Goal: Information Seeking & Learning: Find contact information

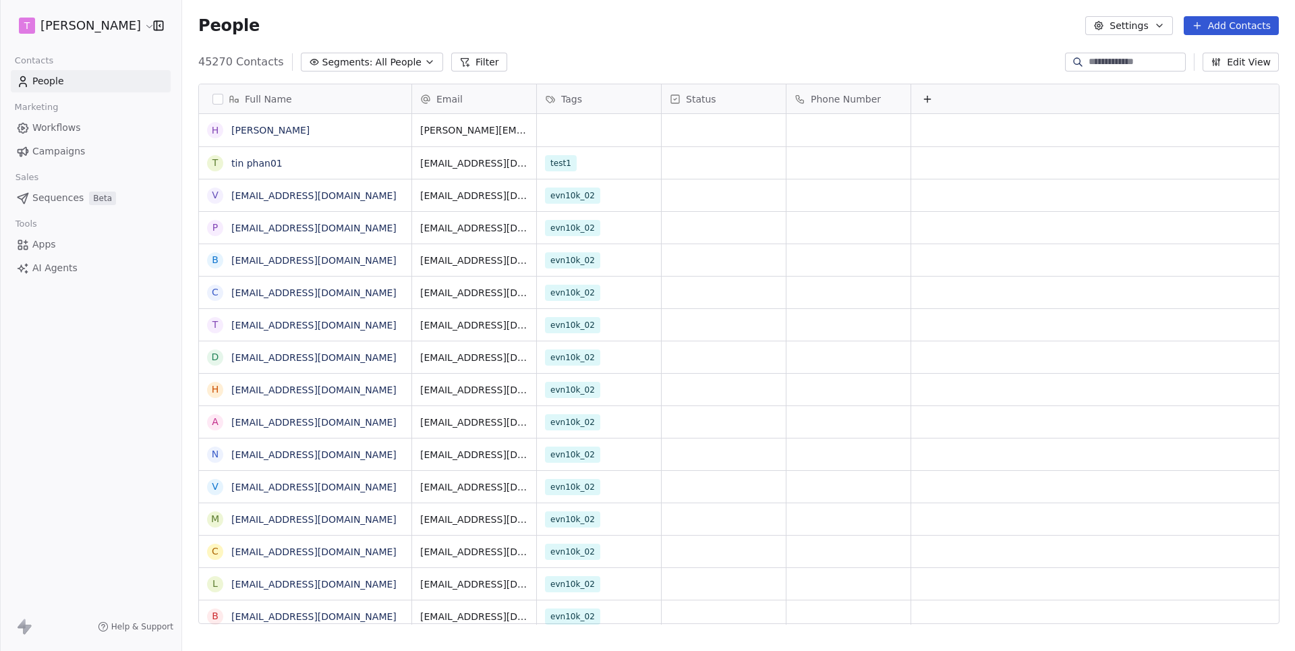
scroll to position [572, 1112]
click at [252, 133] on link "[PERSON_NAME]" at bounding box center [270, 130] width 78 height 11
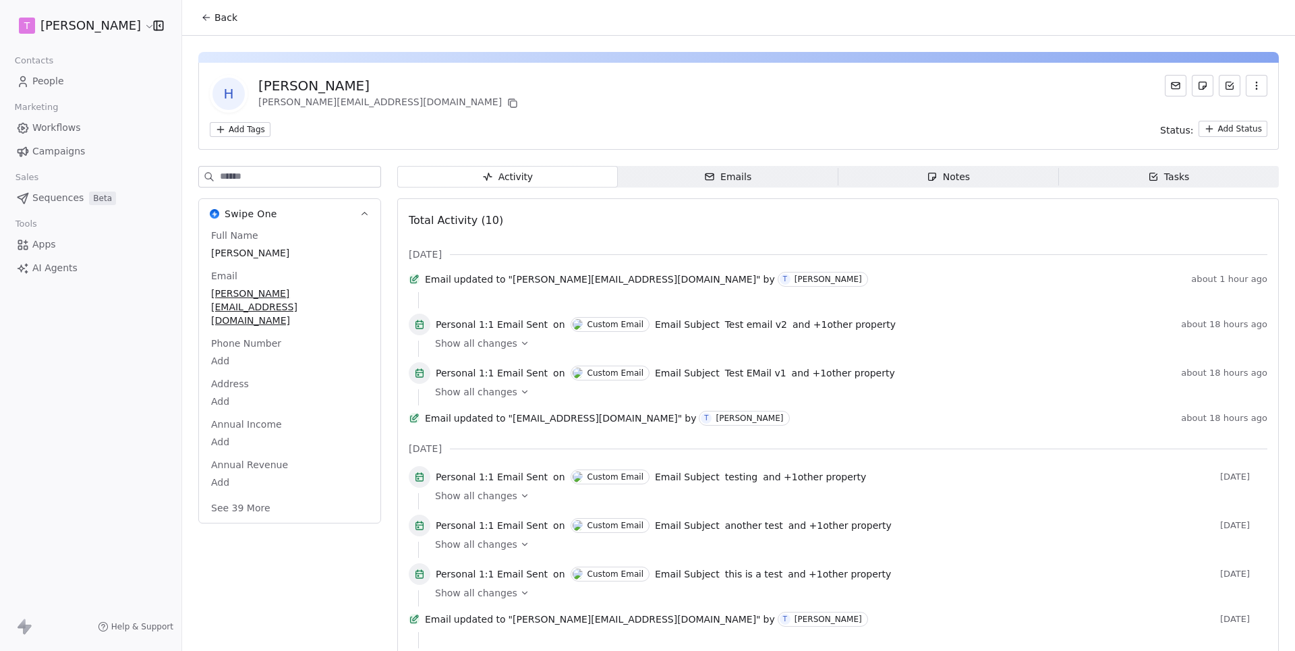
click at [699, 179] on span "Emails Emails" at bounding box center [728, 177] width 220 height 22
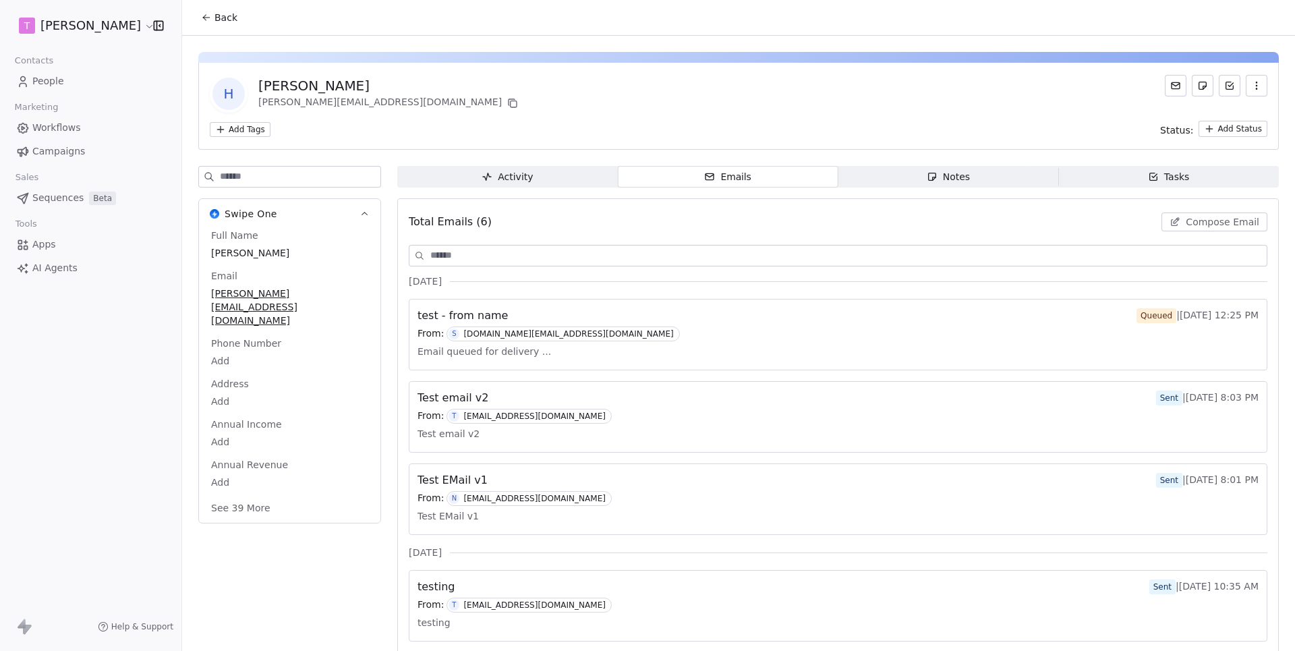
click at [560, 337] on div "[DOMAIN_NAME][EMAIL_ADDRESS][DOMAIN_NAME]" at bounding box center [568, 333] width 210 height 9
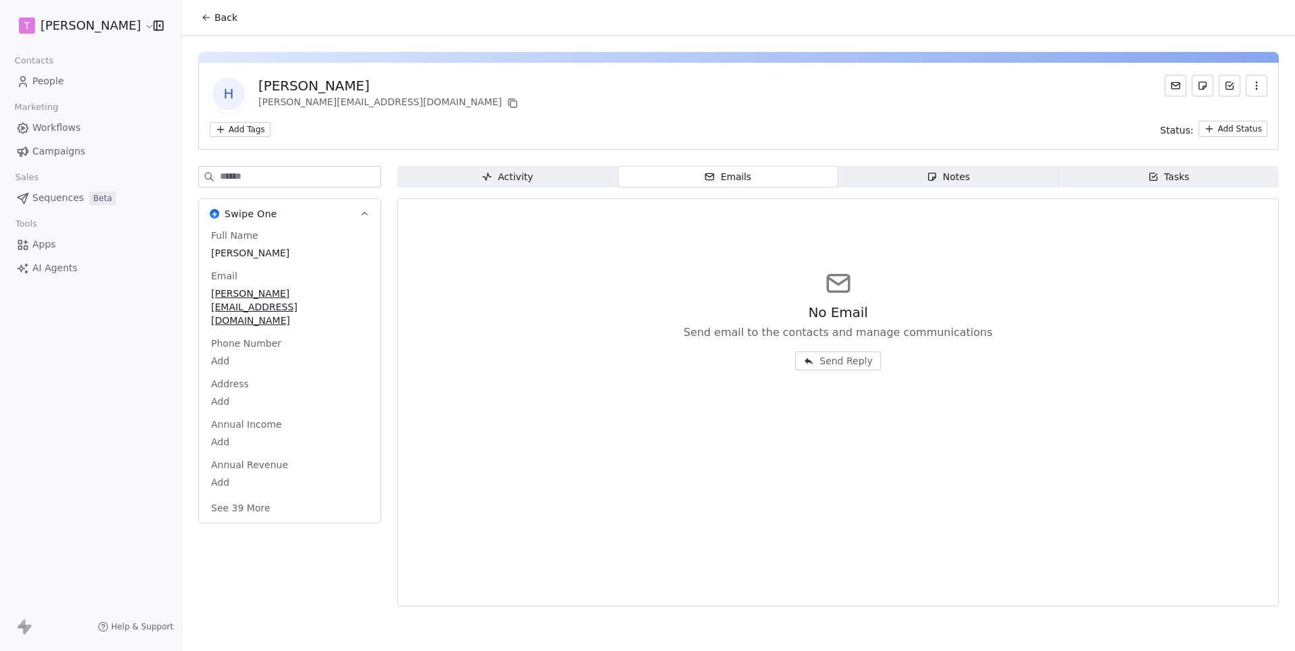
click at [728, 179] on div "Emails" at bounding box center [727, 177] width 47 height 14
click at [552, 197] on div "Activity Activity Emails Emails Notes Notes Tasks Tasks No Email Send email to …" at bounding box center [837, 390] width 881 height 448
click at [545, 174] on span "Activity Activity" at bounding box center [507, 177] width 220 height 22
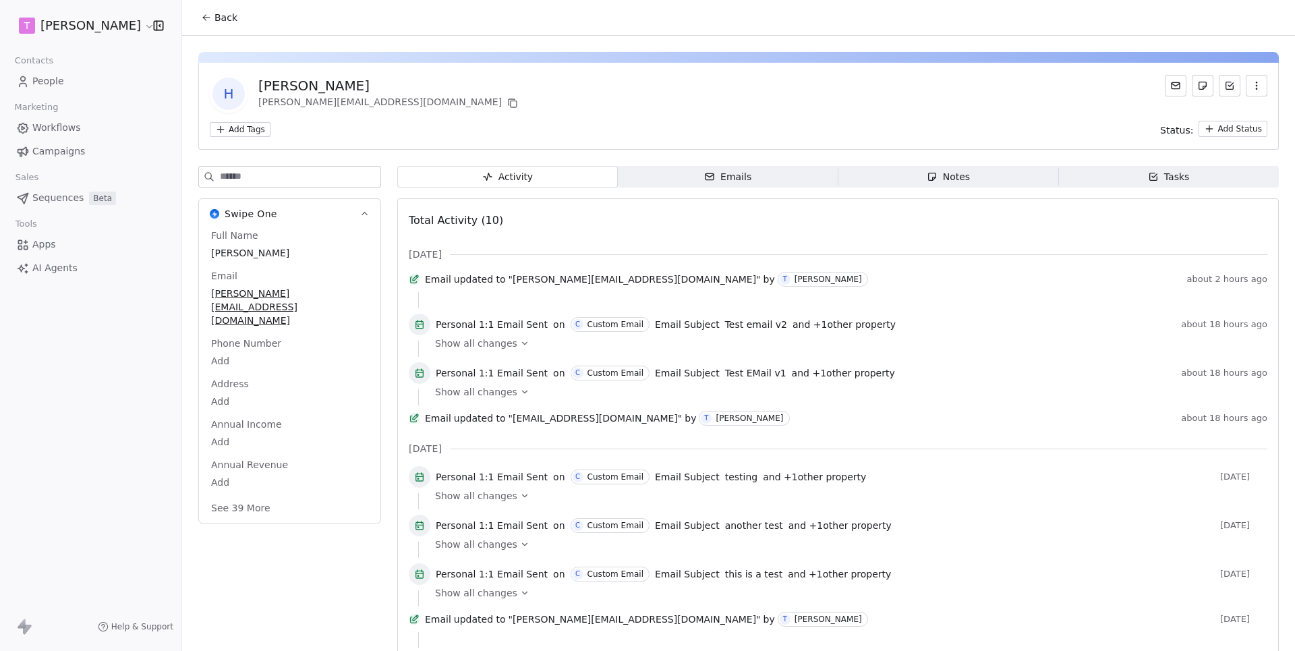
click at [744, 167] on span "Emails Emails" at bounding box center [728, 177] width 220 height 22
